Goal: Task Accomplishment & Management: Use online tool/utility

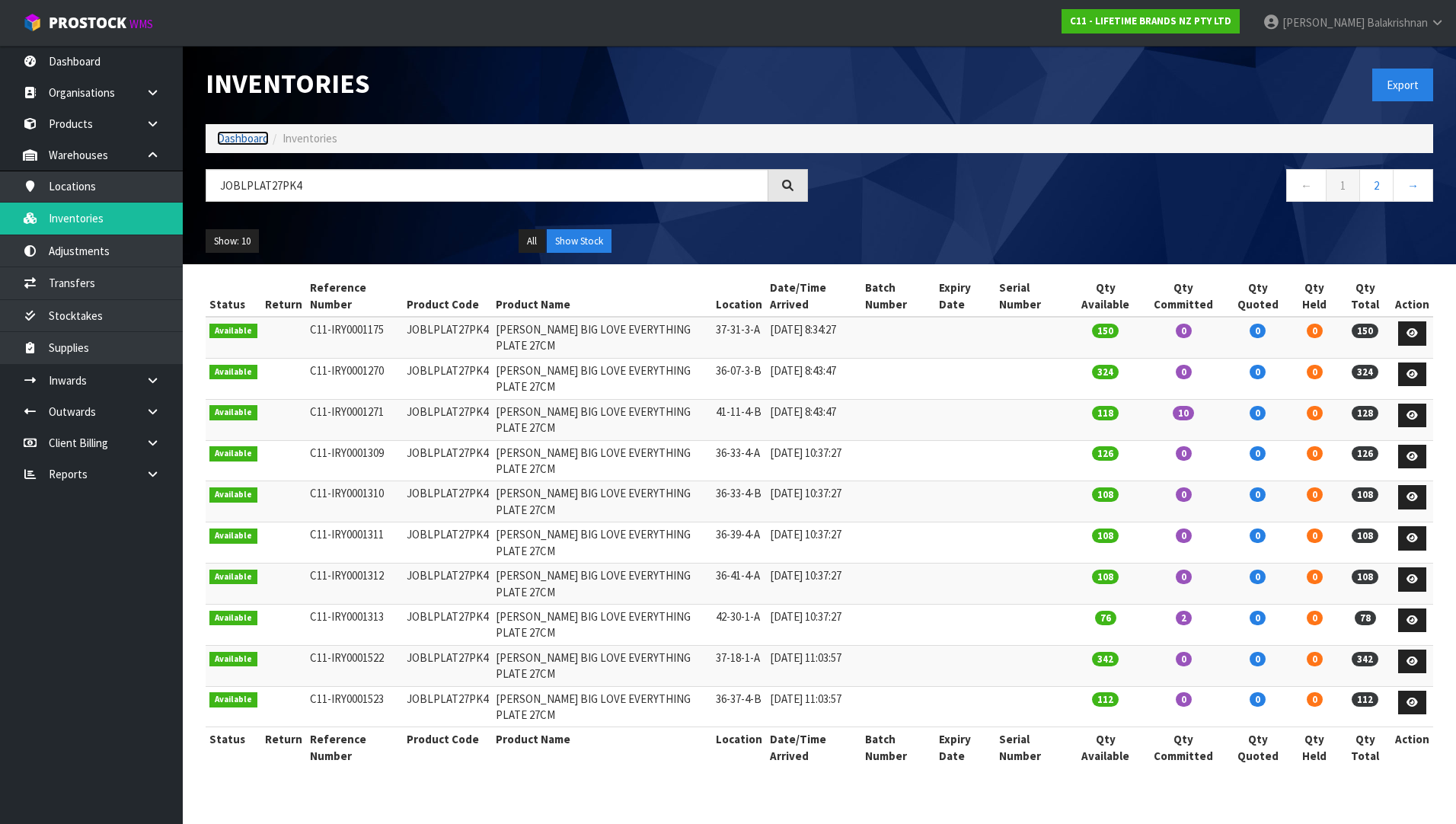
click at [245, 133] on link "Dashboard" at bounding box center [243, 138] width 52 height 15
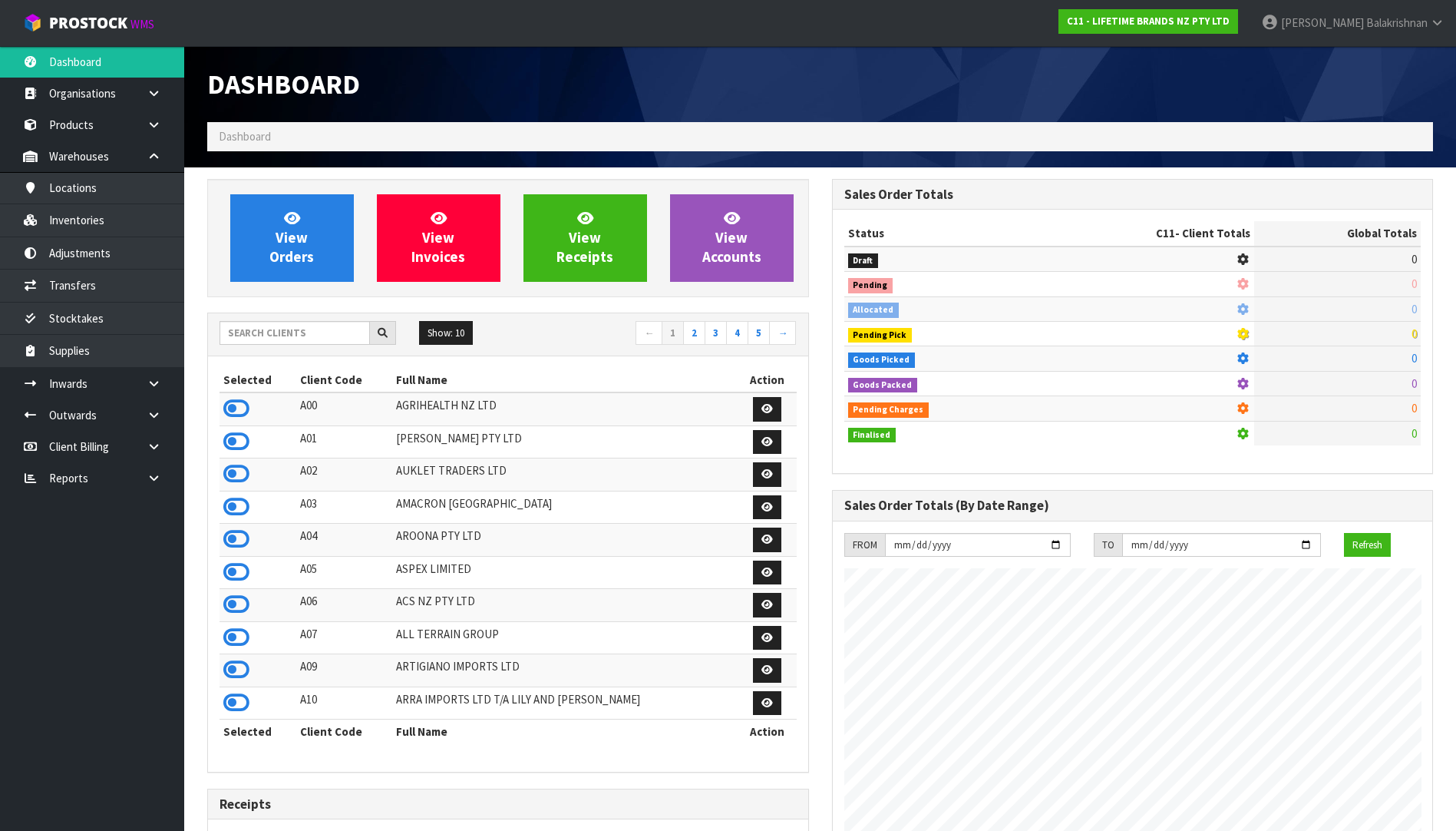
scroll to position [1163, 624]
click at [296, 344] on div at bounding box center [307, 333] width 177 height 25
click at [285, 337] on input "text" at bounding box center [294, 333] width 150 height 24
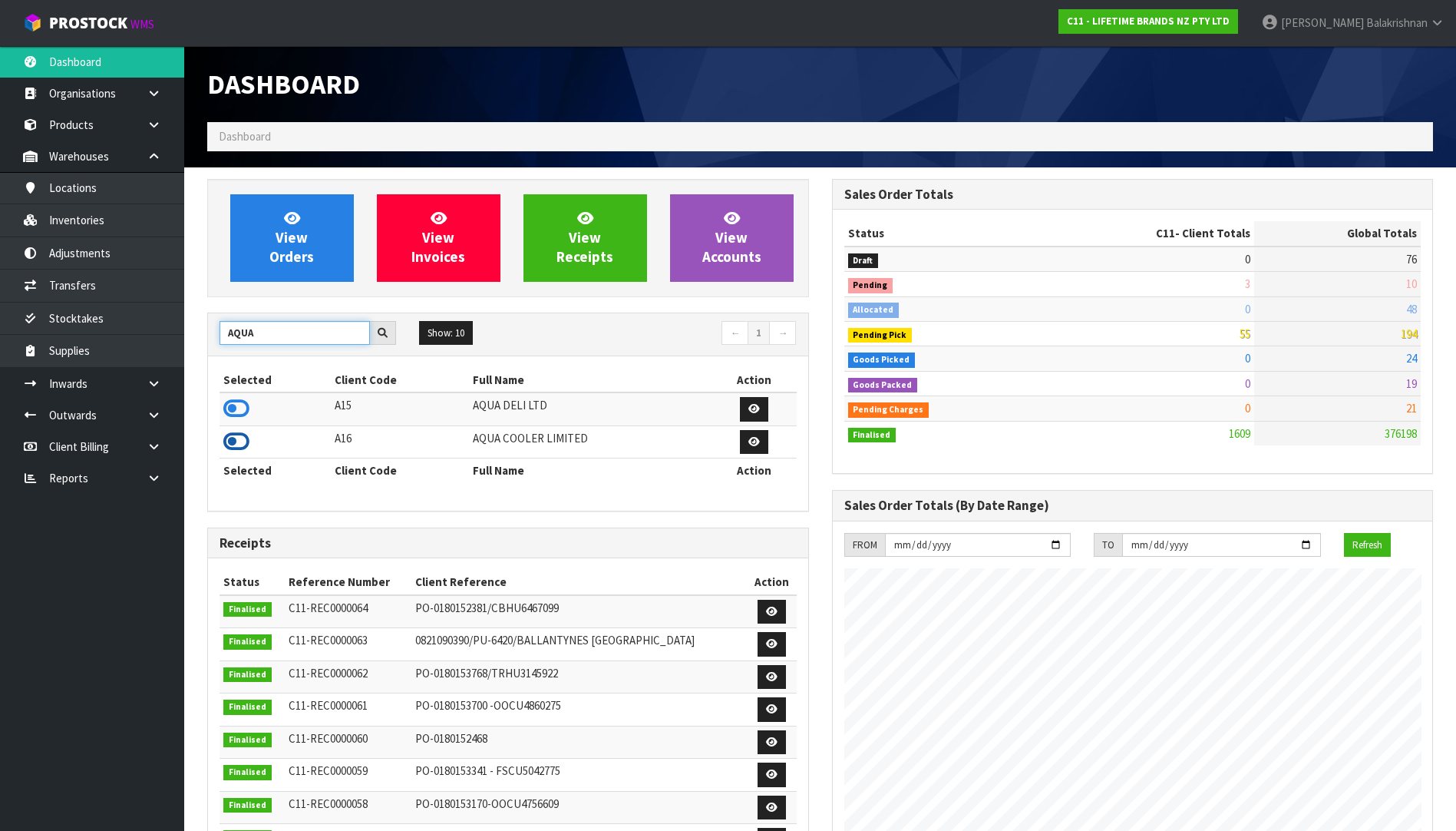
type input "AQUA"
click at [238, 437] on icon at bounding box center [236, 441] width 26 height 23
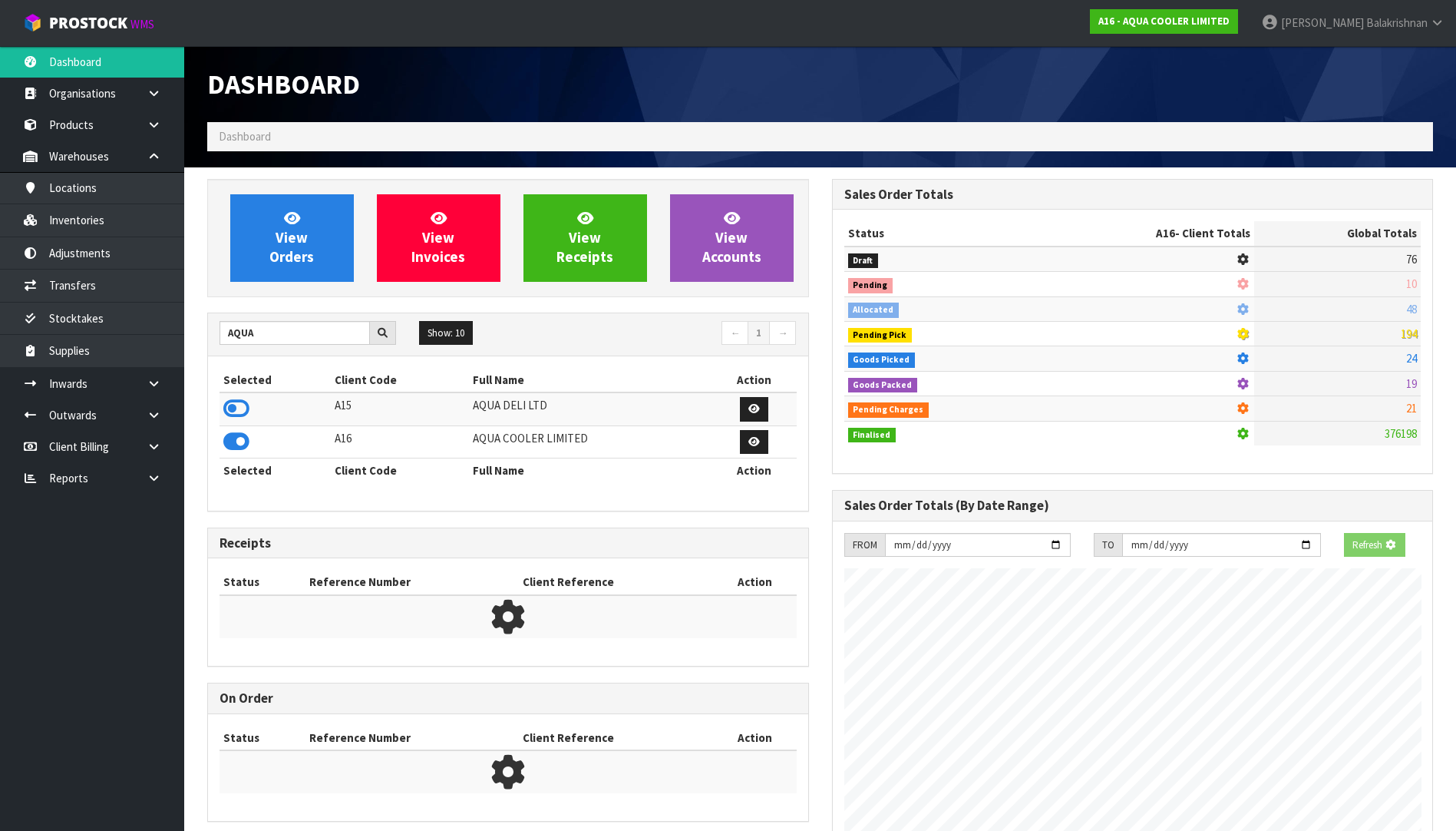
scroll to position [766662, 767118]
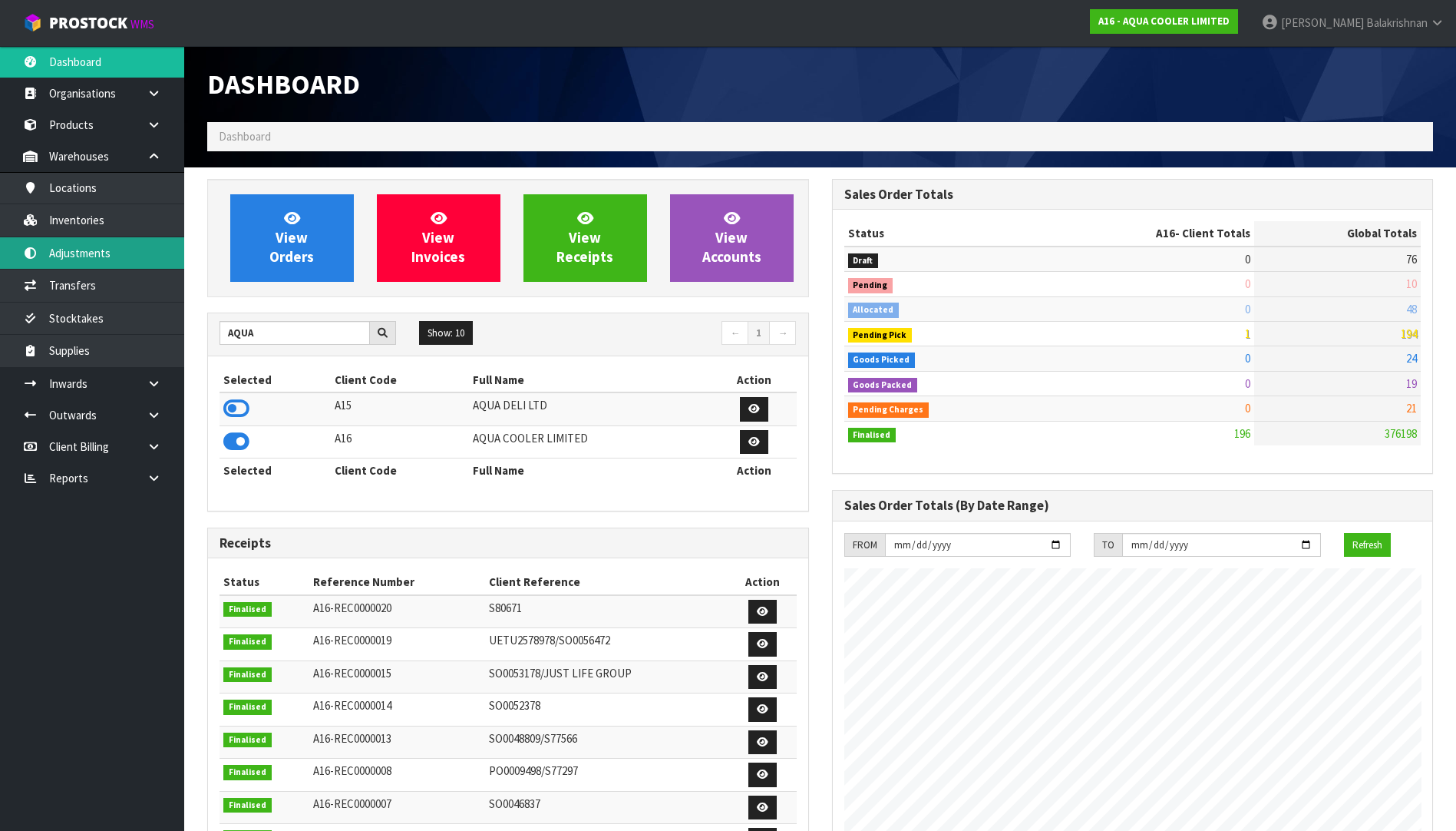
click at [71, 242] on link "Adjustments" at bounding box center [92, 253] width 185 height 32
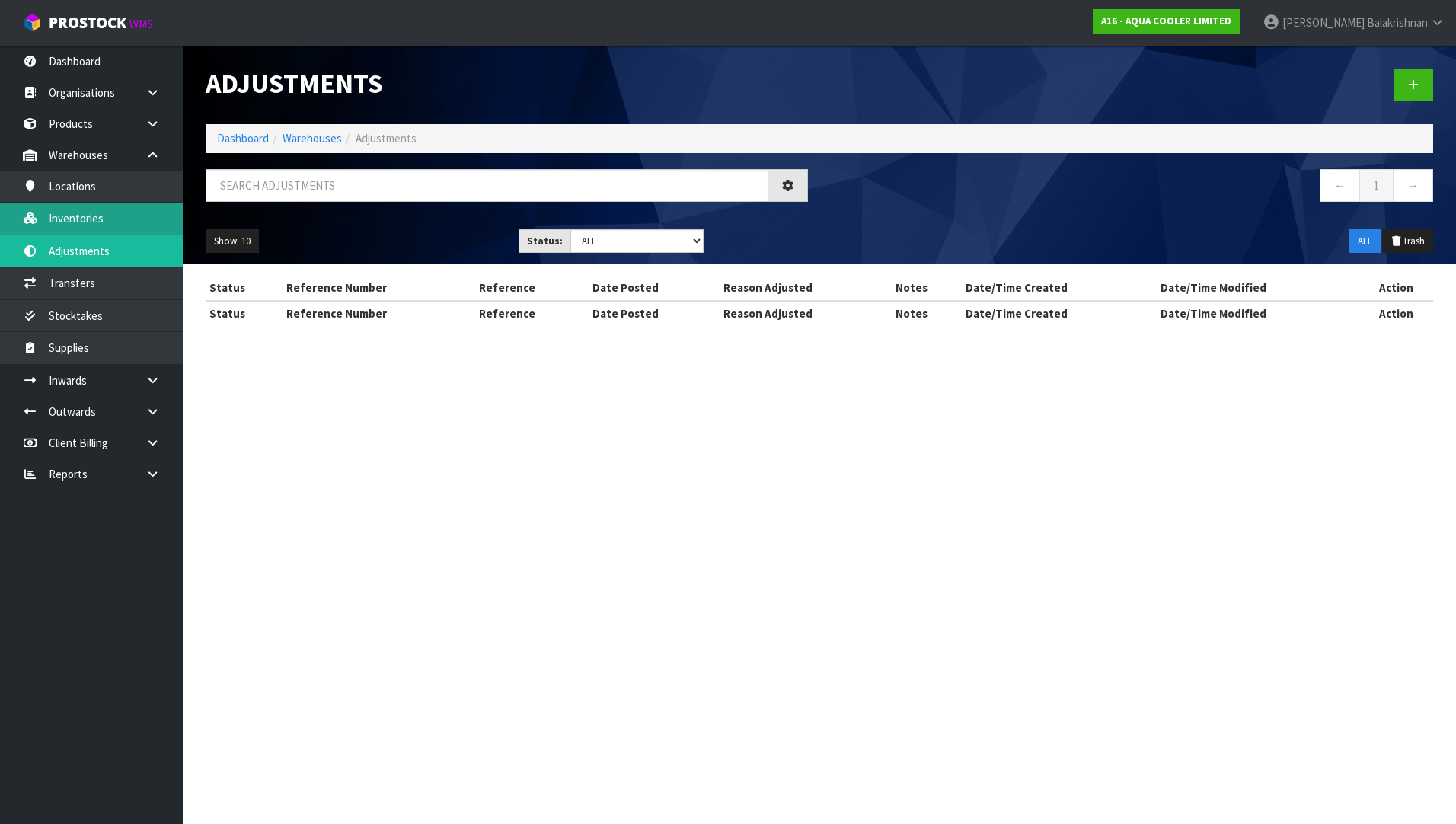
click at [68, 226] on div "Adjustments Dashboard Warehouses Adjustments ← 1 → Show: 10 5 10 25 50 Status: …" at bounding box center [728, 176] width 1456 height 352
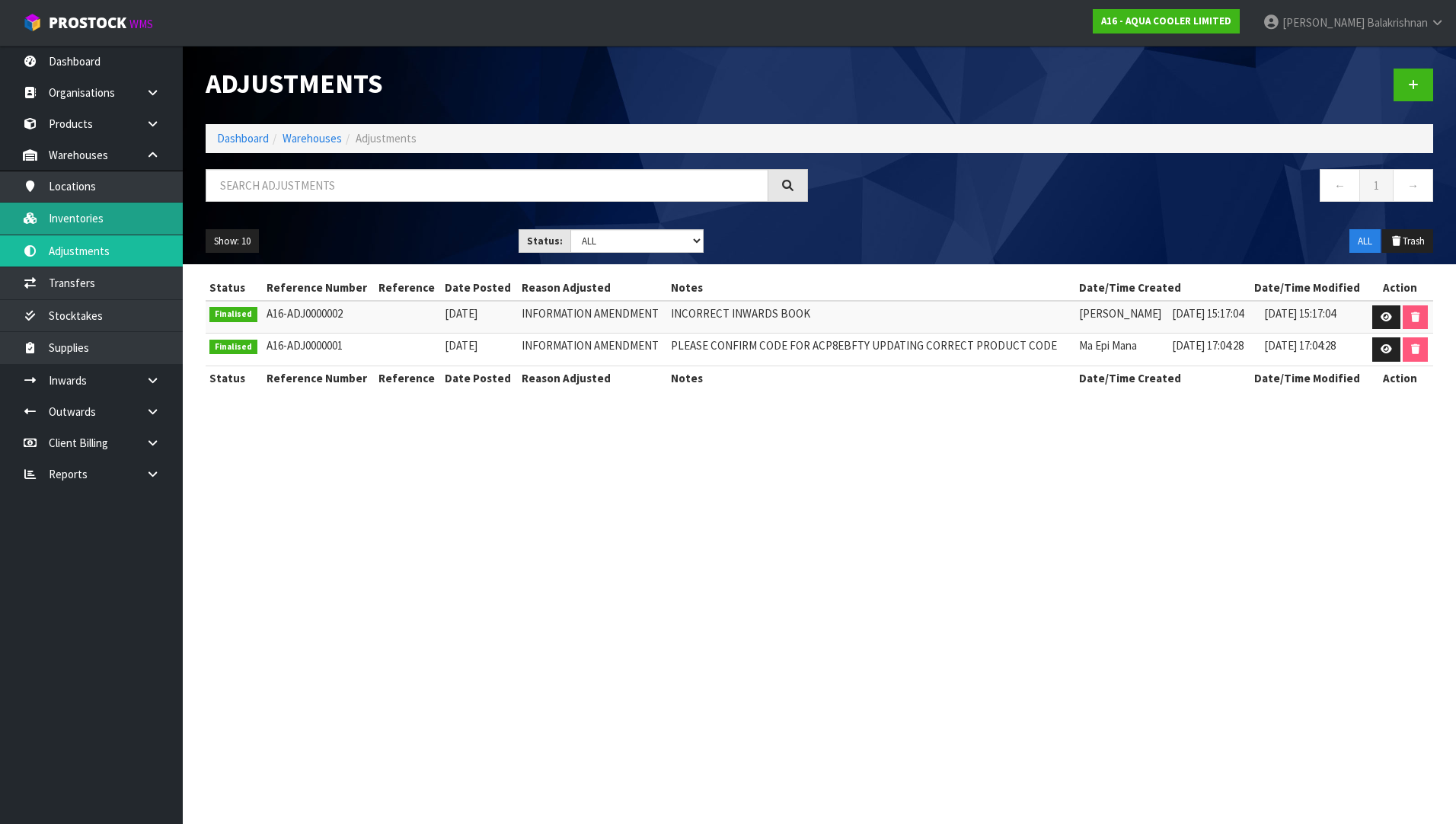
click at [70, 214] on link "Inventories" at bounding box center [91, 218] width 183 height 31
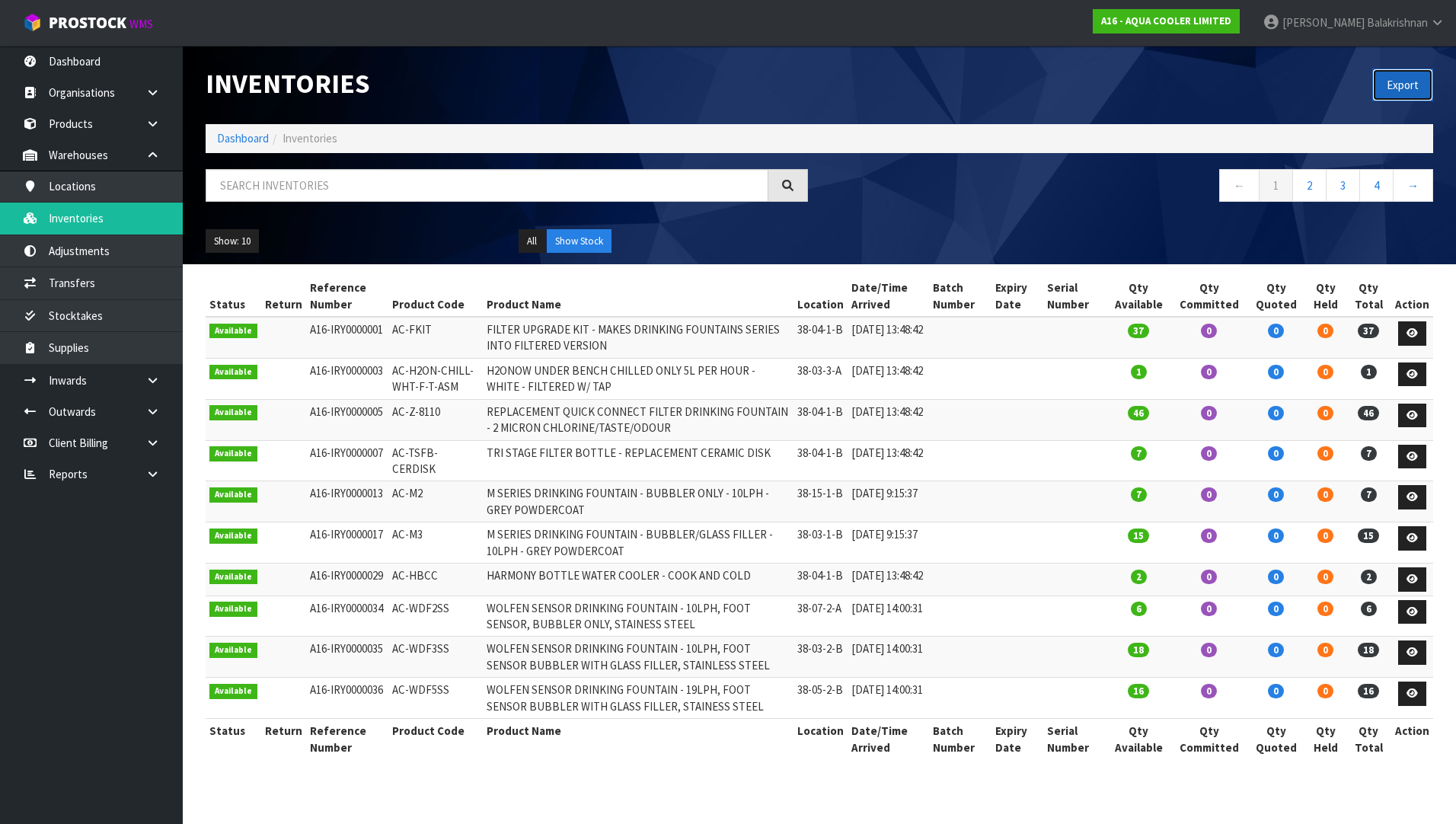
click at [1385, 84] on button "Export" at bounding box center [1403, 84] width 61 height 32
click at [258, 142] on link "Dashboard" at bounding box center [243, 138] width 52 height 15
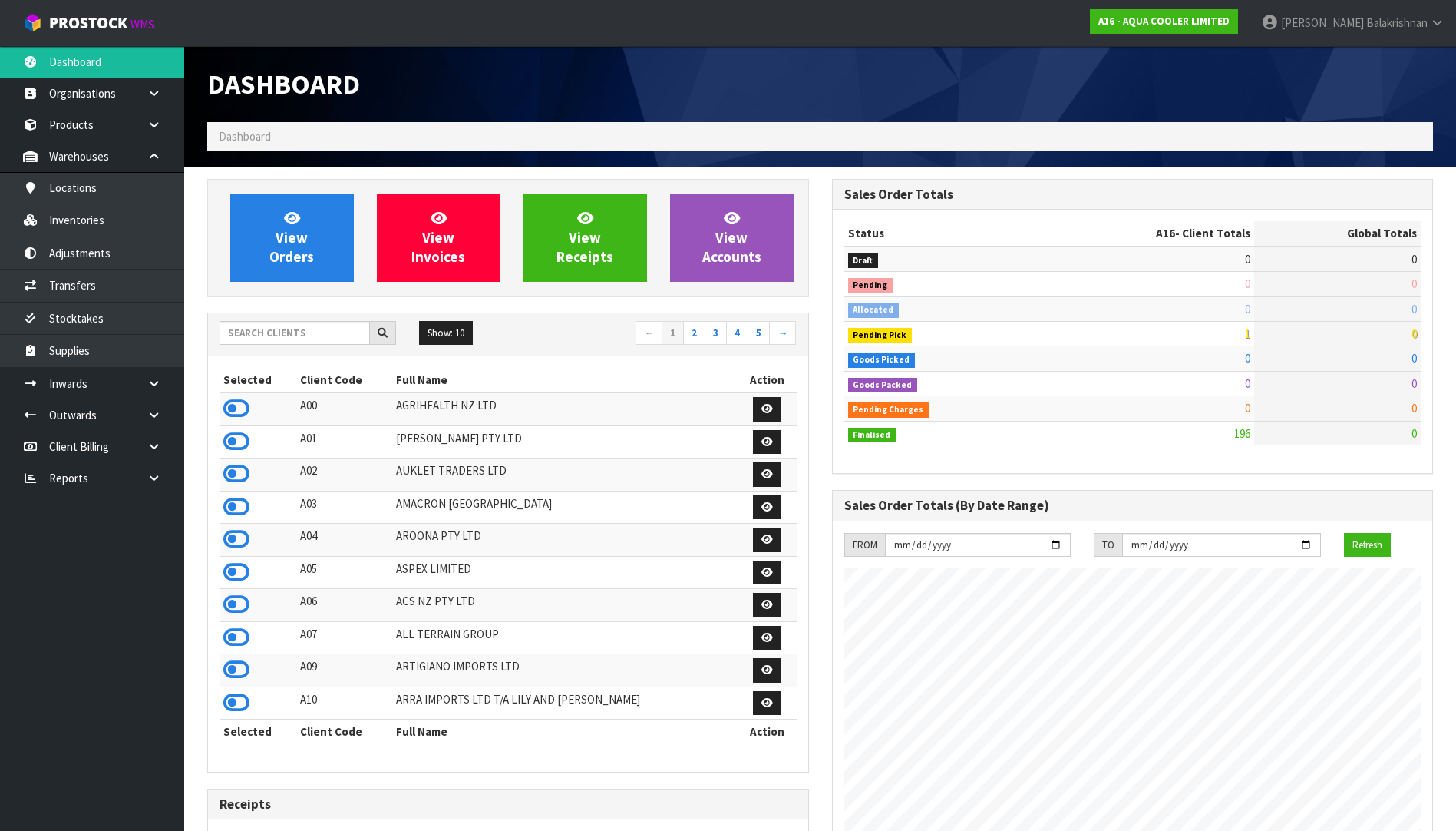
scroll to position [939, 624]
click at [291, 340] on input "text" at bounding box center [294, 333] width 150 height 24
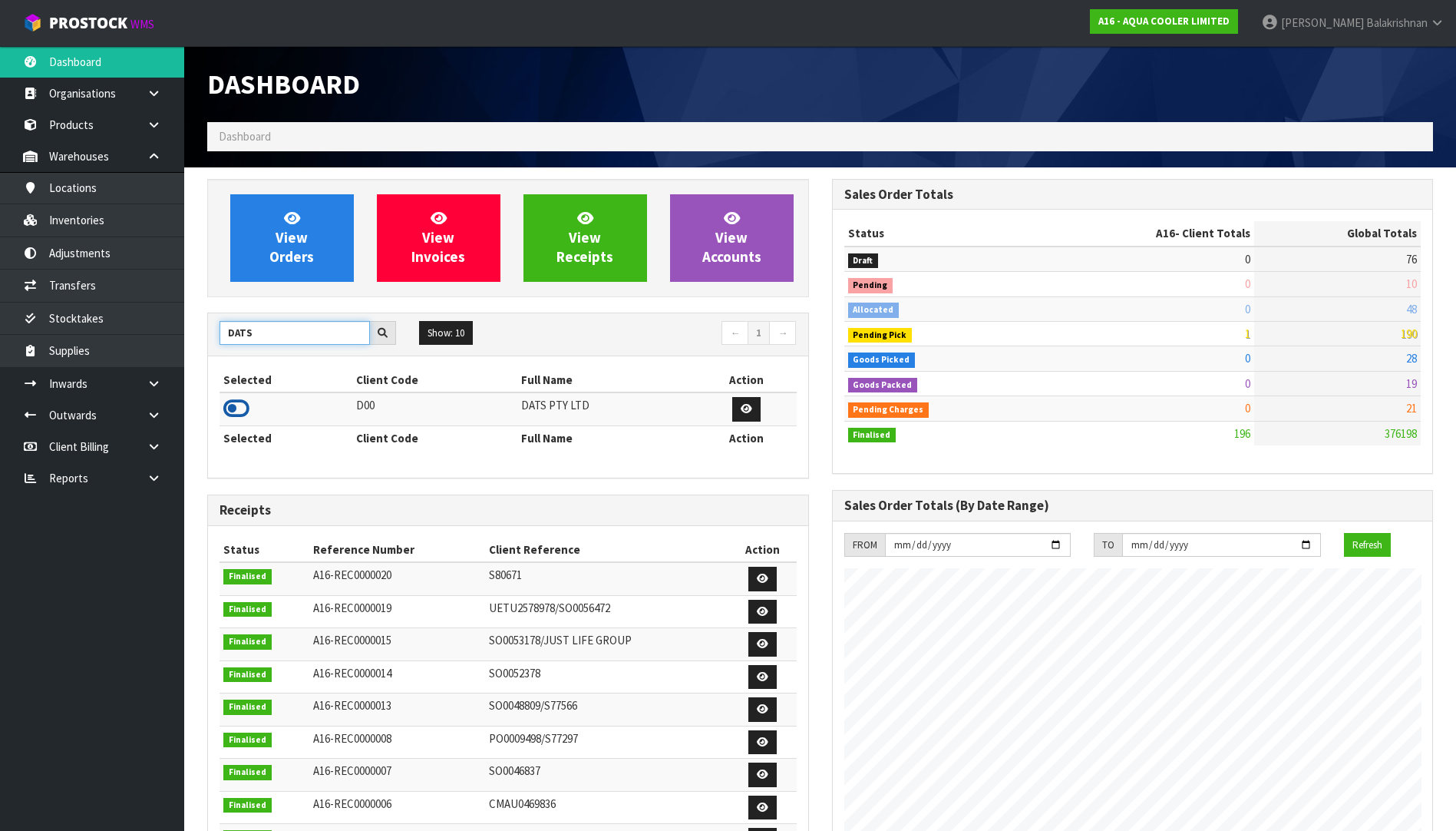
type input "DATS"
click at [240, 410] on icon at bounding box center [236, 408] width 26 height 23
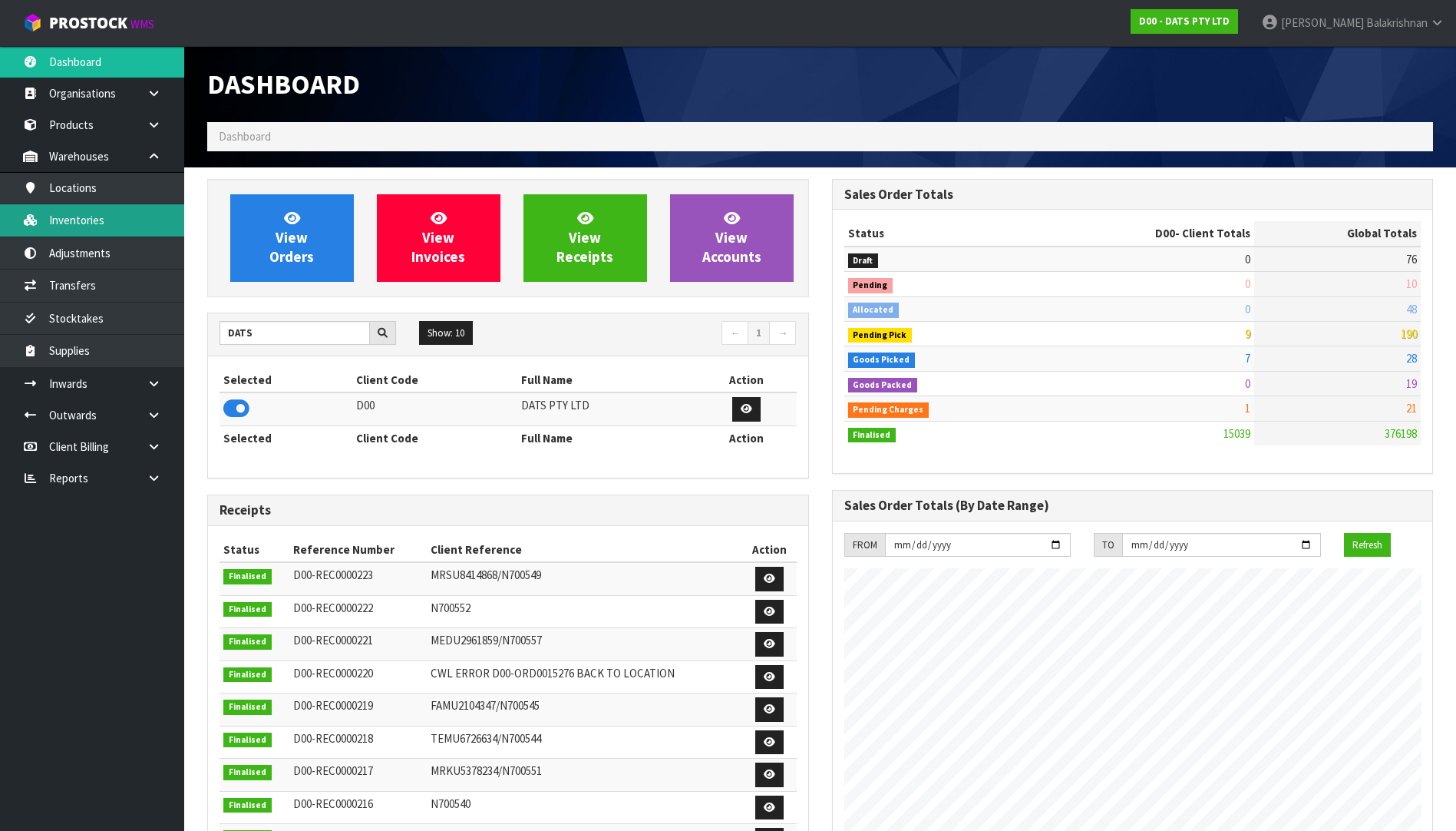
click at [113, 219] on link "Inventories" at bounding box center [92, 220] width 185 height 32
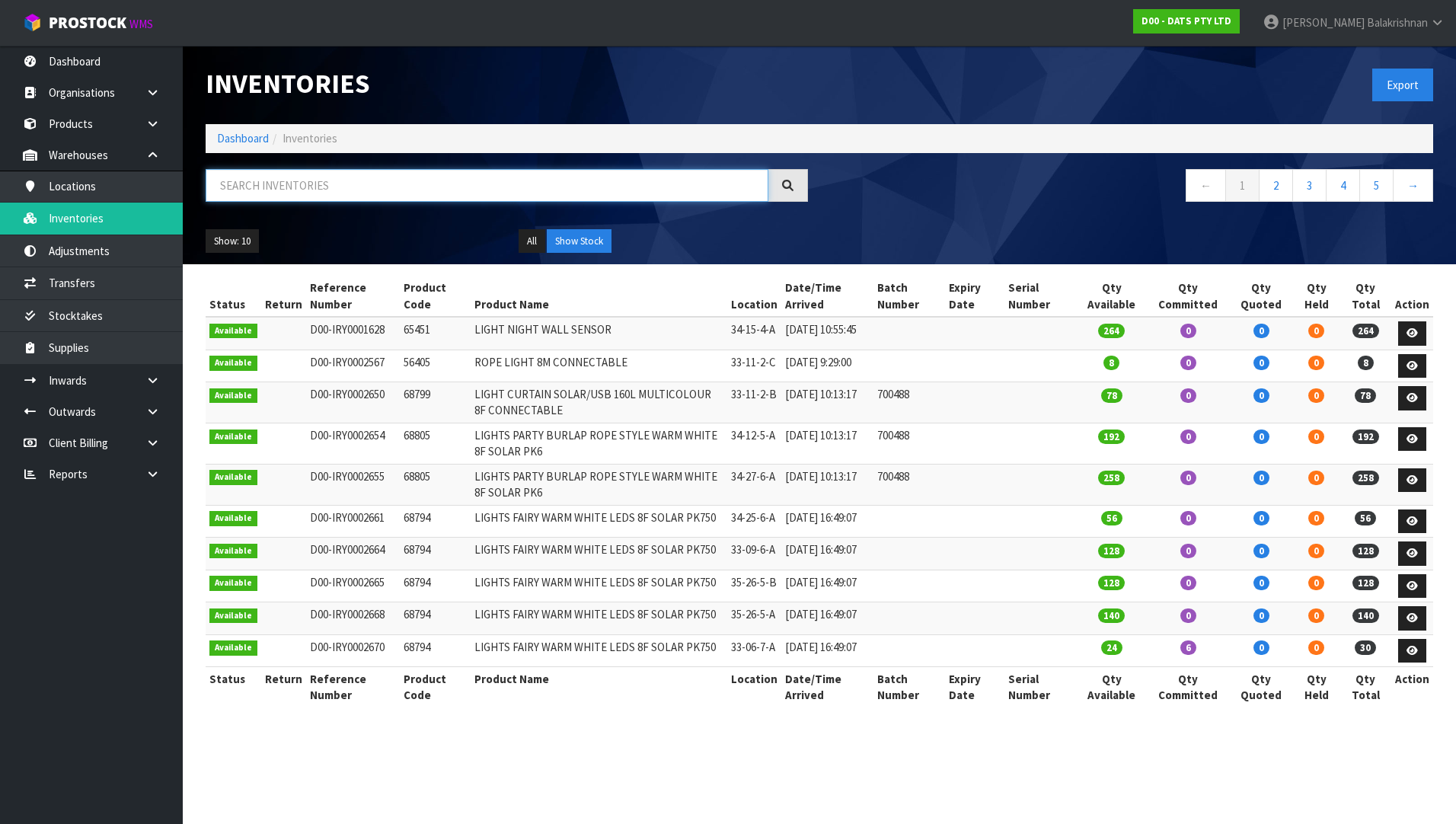
click at [353, 190] on input "text" at bounding box center [487, 185] width 563 height 32
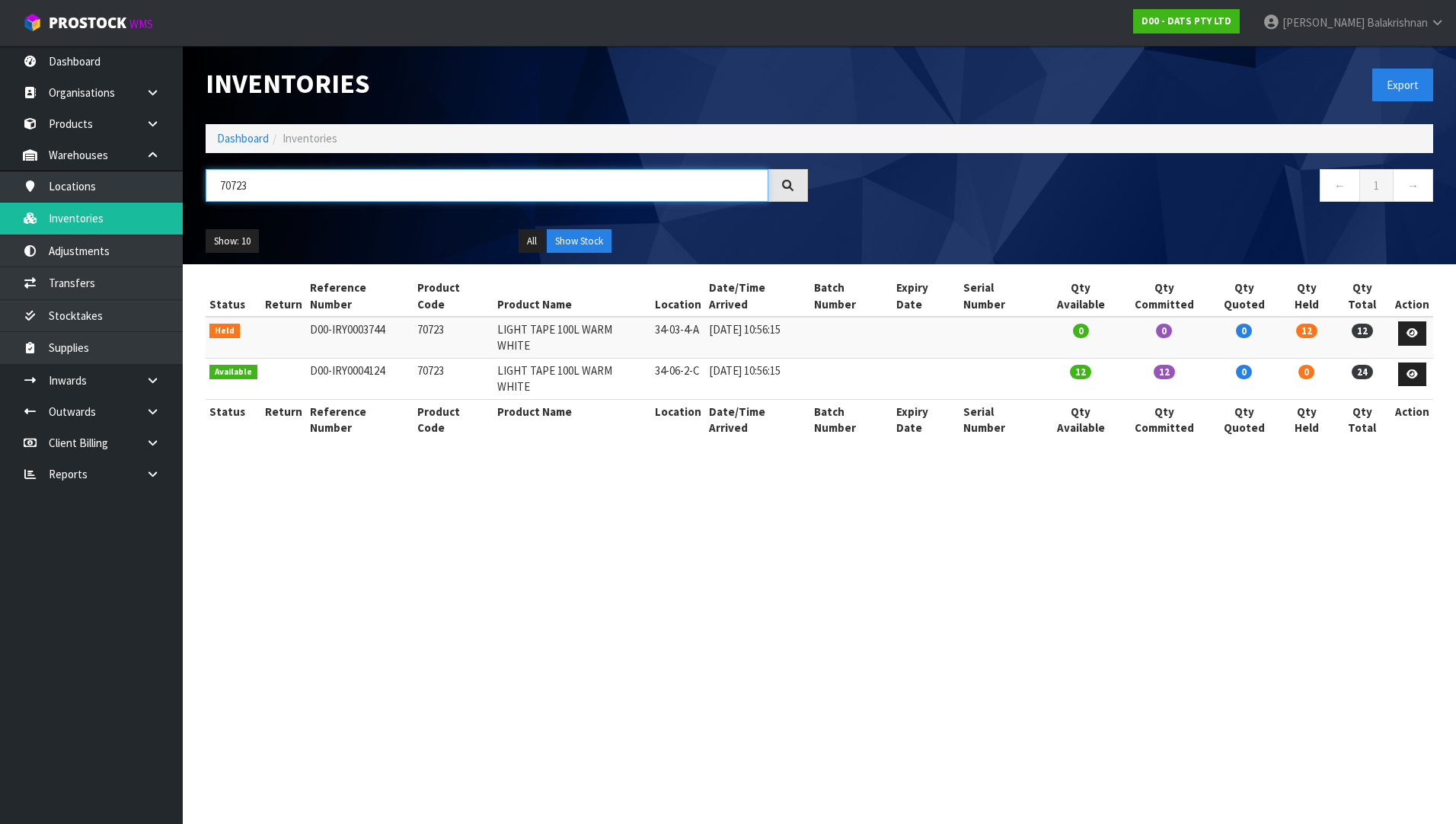
type input "70723"
click at [565, 406] on div "Status Return Reference Number Product Code Product Name Location Date/Time Arr…" at bounding box center [820, 366] width 1228 height 180
click at [416, 317] on td "70723" at bounding box center [453, 338] width 80 height 41
copy td "70723"
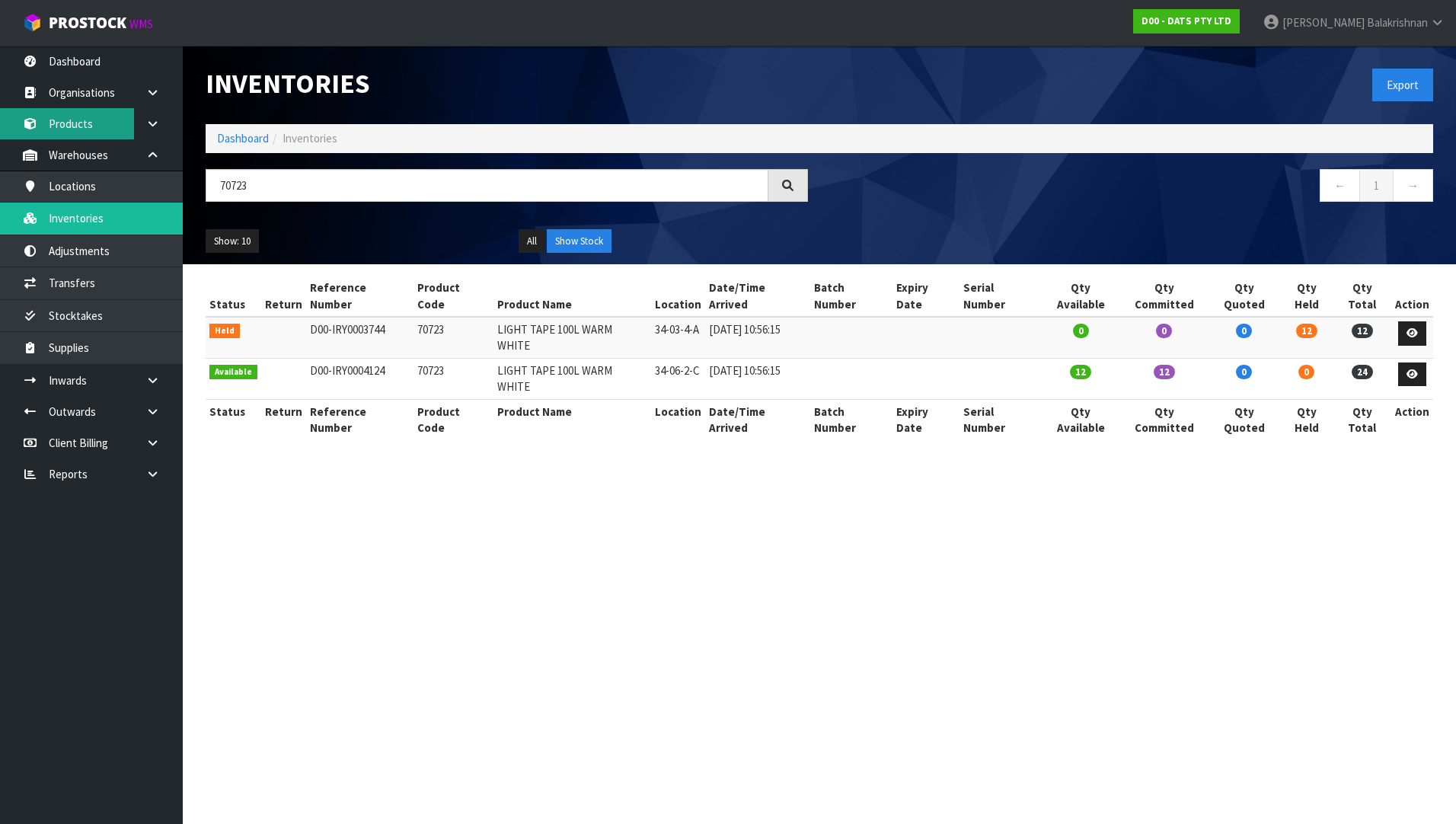
click at [76, 116] on link "Products" at bounding box center [91, 123] width 183 height 31
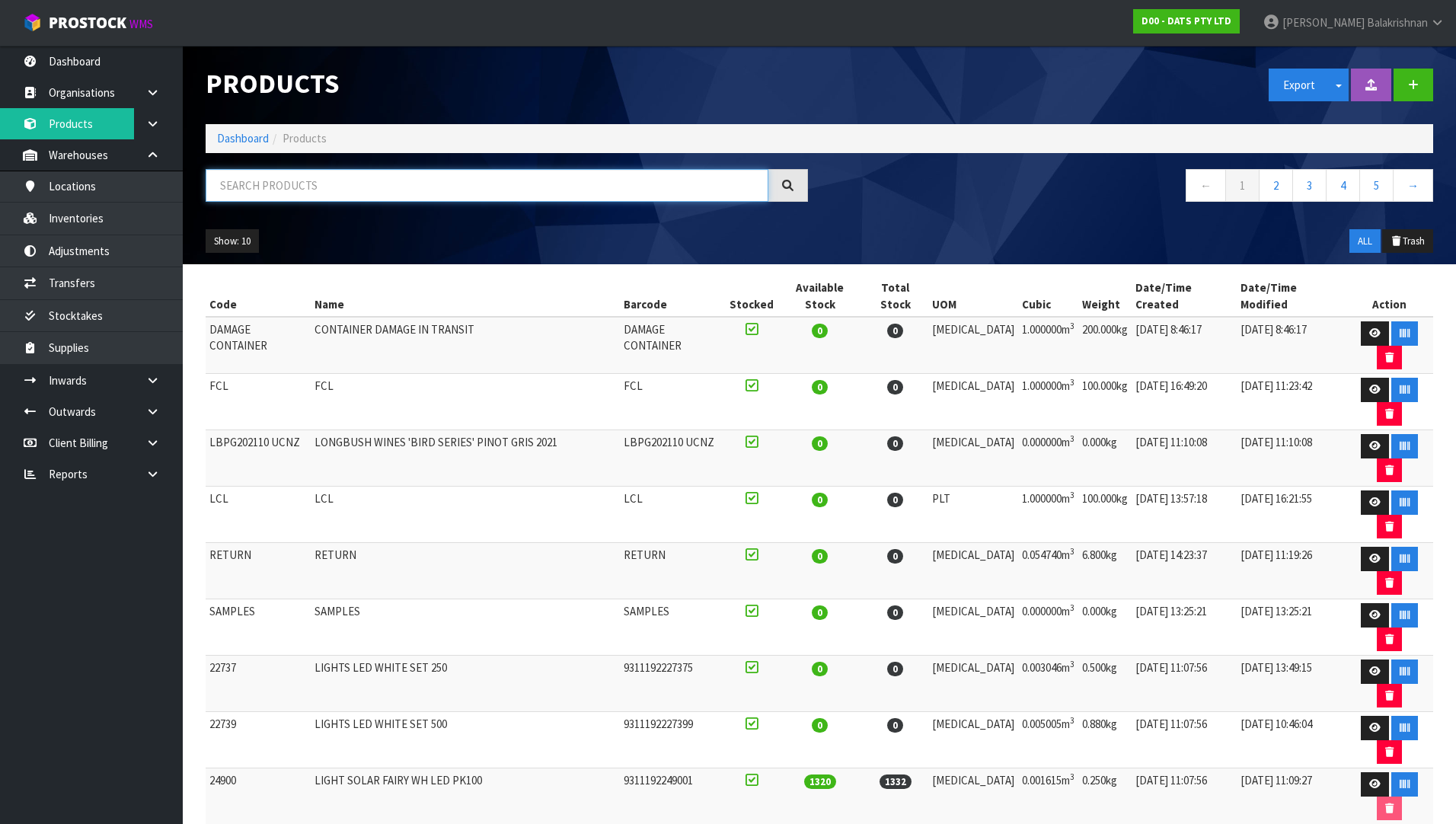
click at [240, 169] on input "text" at bounding box center [487, 185] width 563 height 32
paste input "70723"
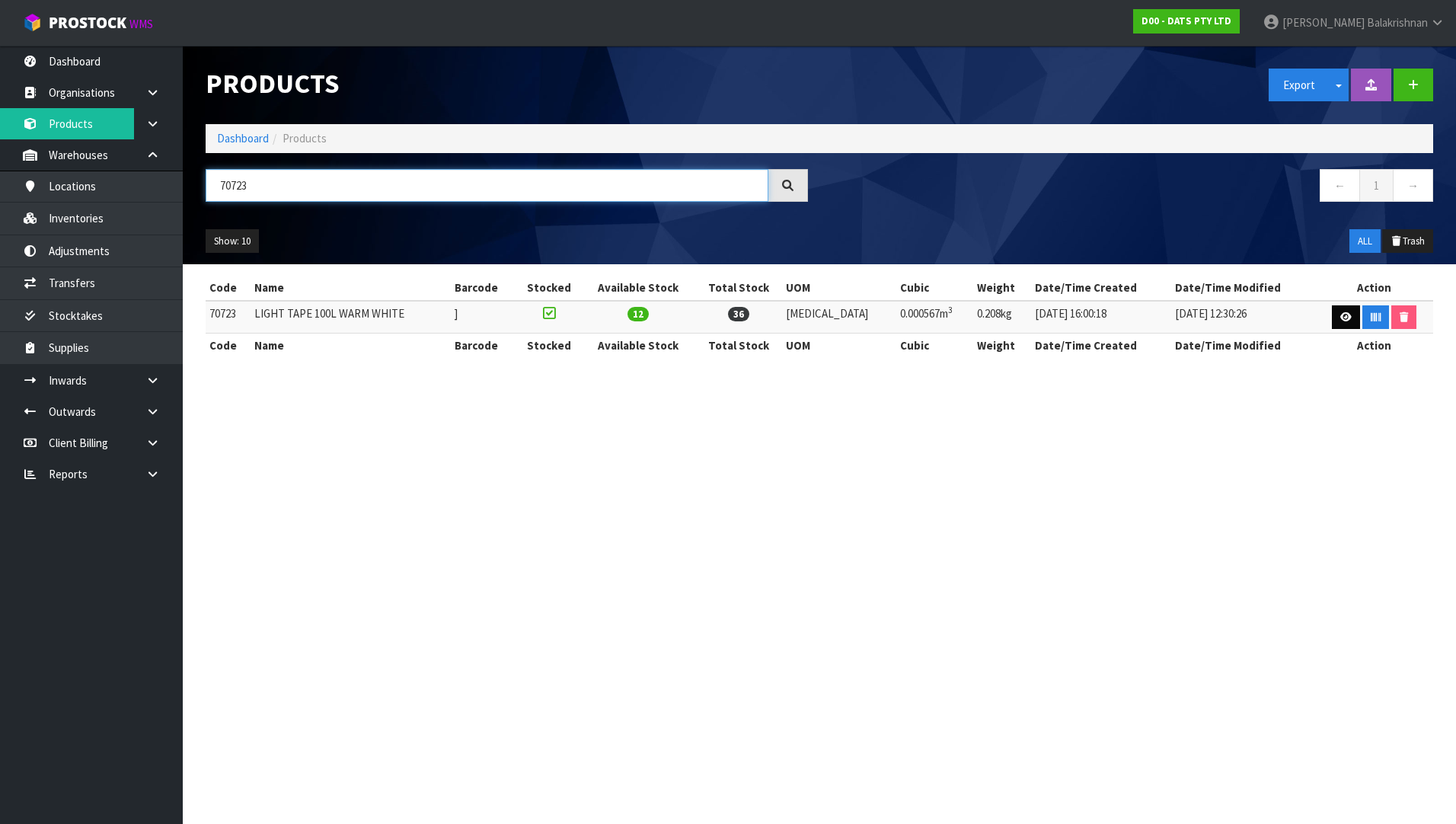
type input "70723"
click at [1340, 314] on icon at bounding box center [1346, 317] width 12 height 10
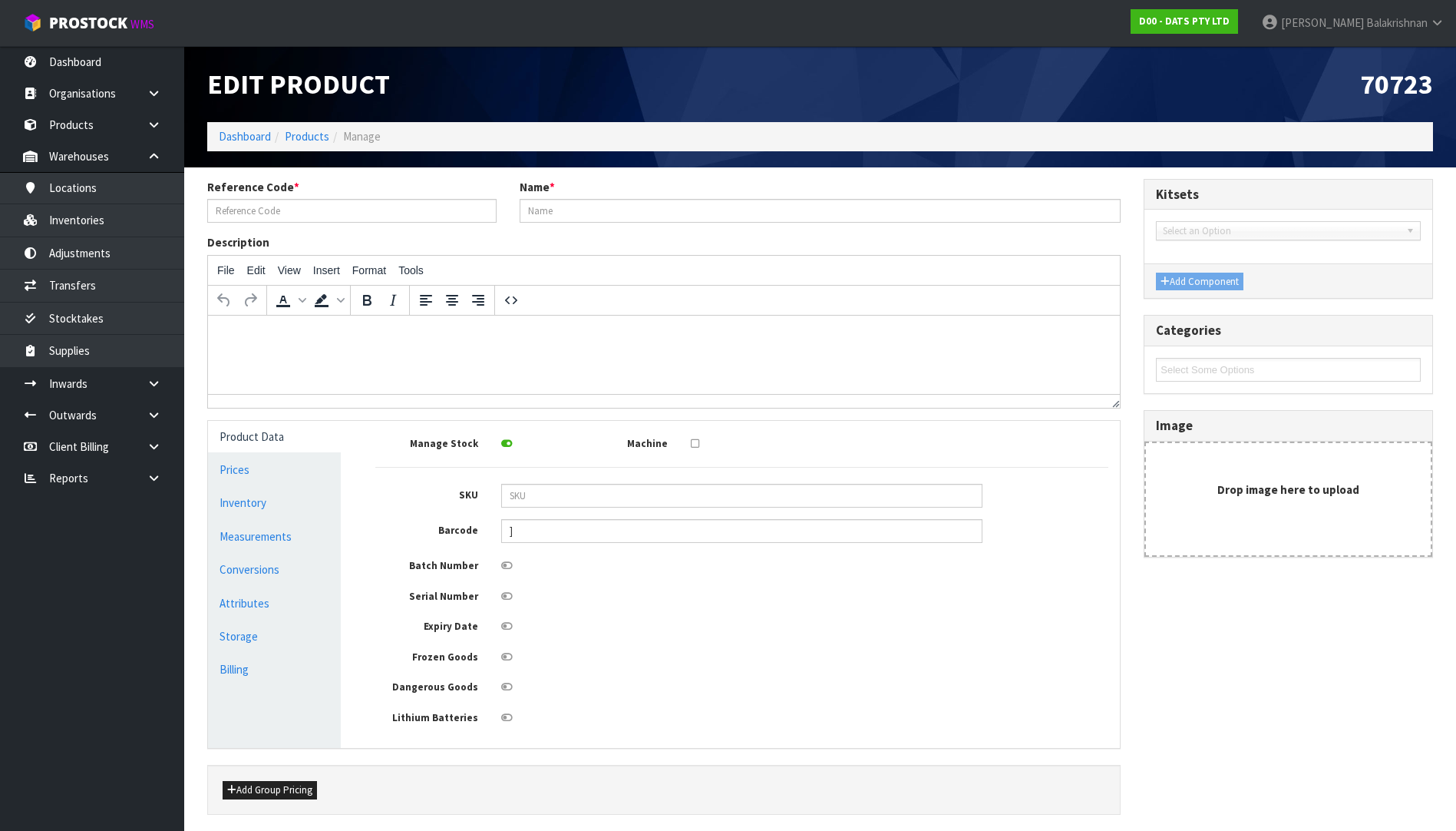
type input "70723"
type input "LIGHT TAPE 100L WARM WHITE"
click at [239, 547] on link "Measurements" at bounding box center [274, 536] width 133 height 32
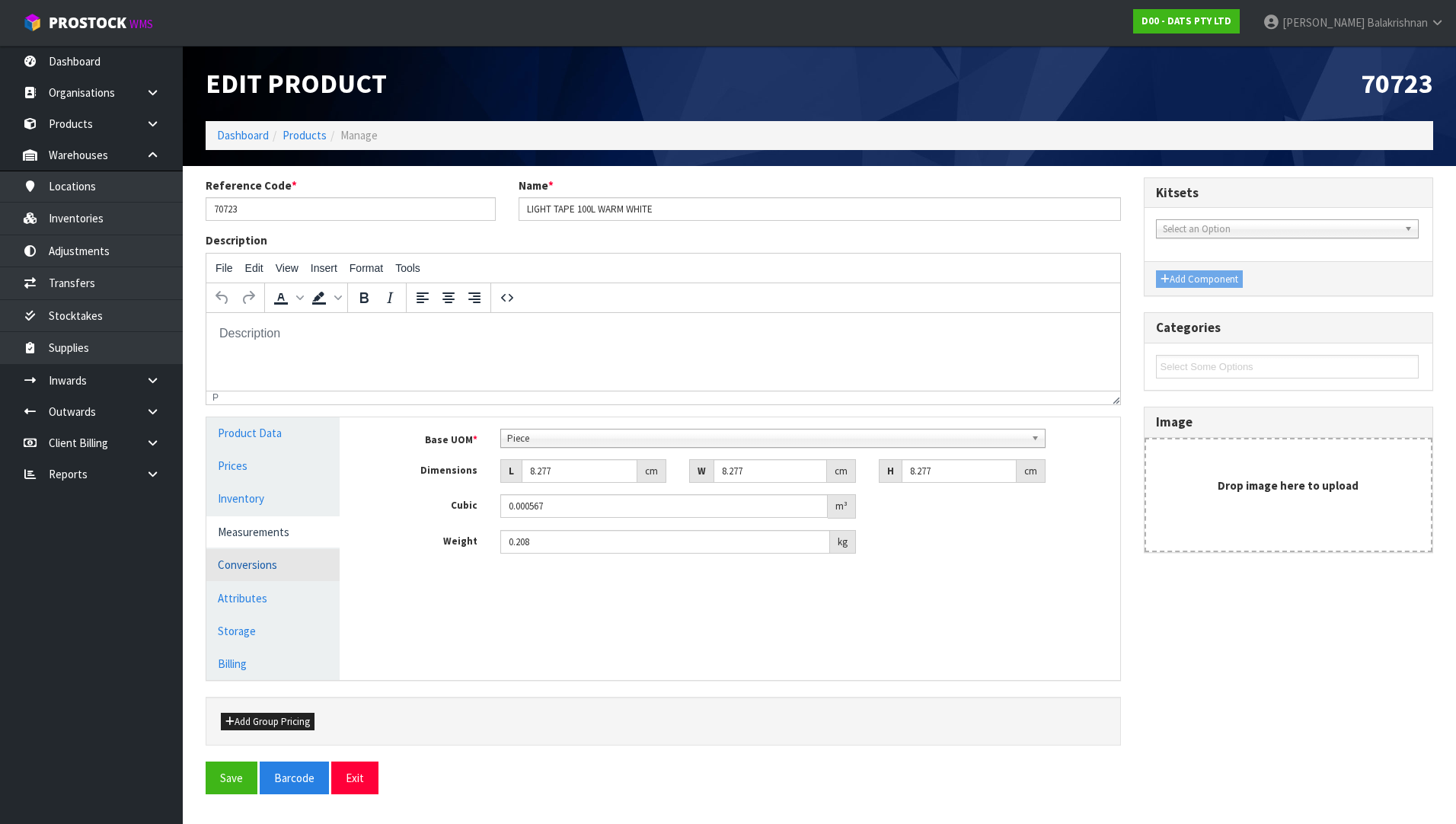
click at [246, 566] on link "Conversions" at bounding box center [273, 565] width 133 height 31
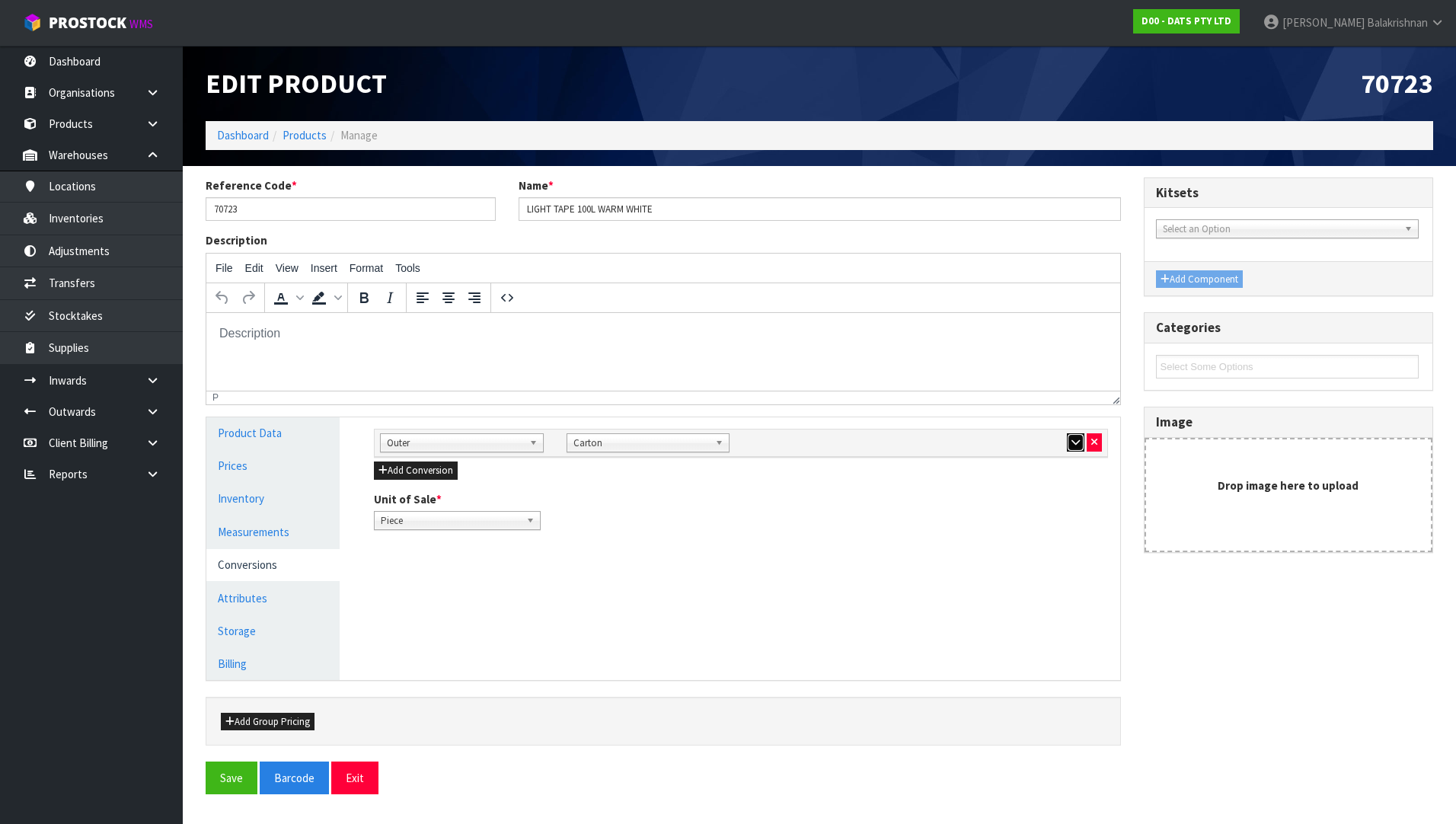
click at [1071, 443] on icon "button" at bounding box center [1075, 441] width 9 height 10
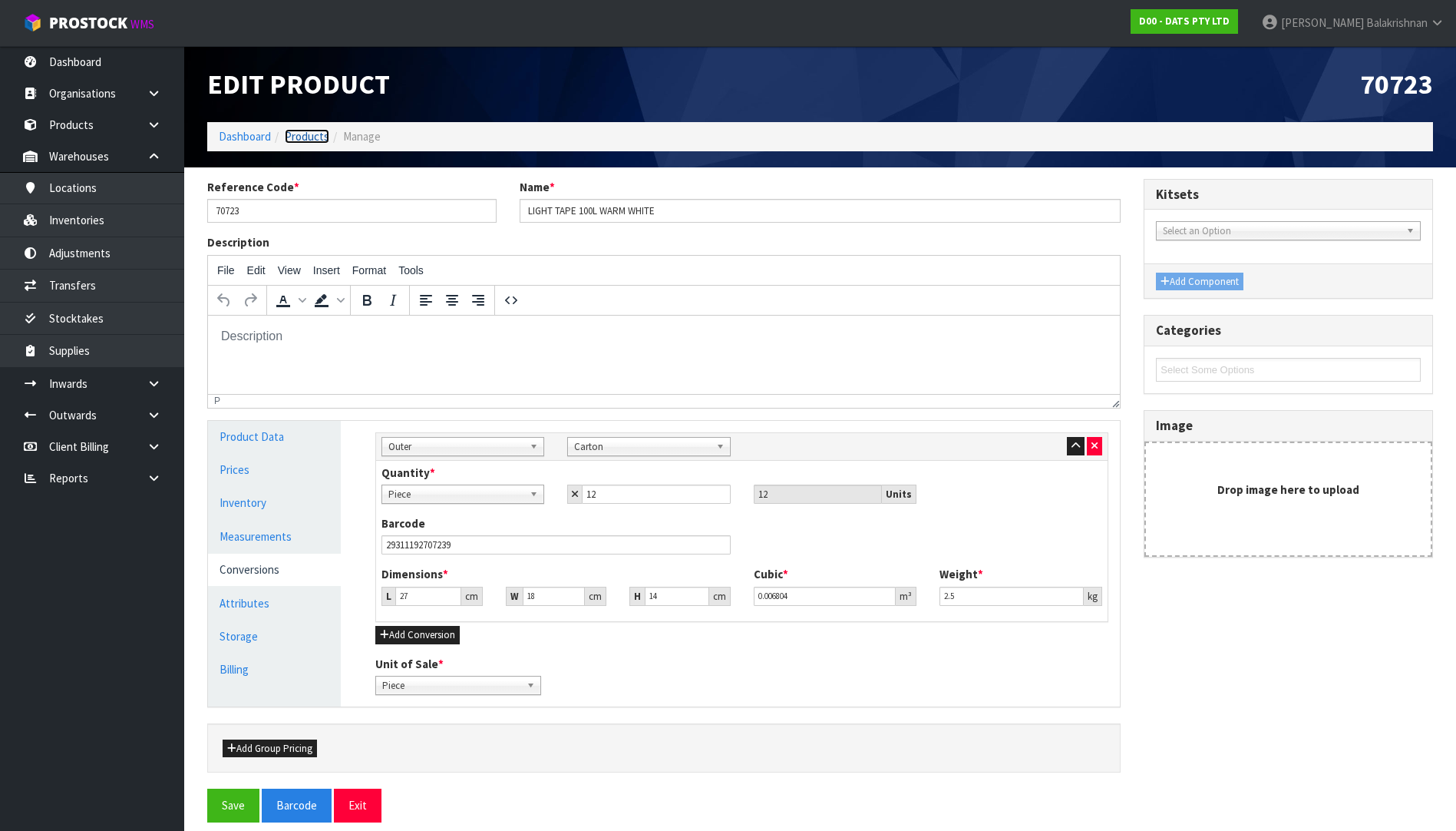
click at [304, 129] on link "Products" at bounding box center [307, 136] width 44 height 15
